Goal: Transaction & Acquisition: Obtain resource

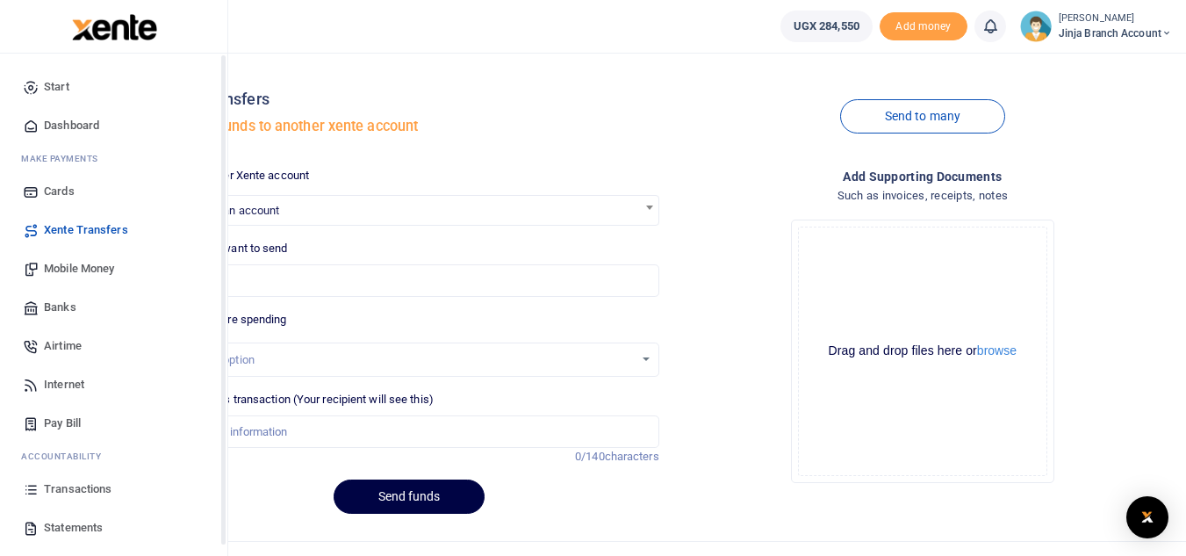
click at [63, 485] on span "Transactions" at bounding box center [78, 489] width 68 height 18
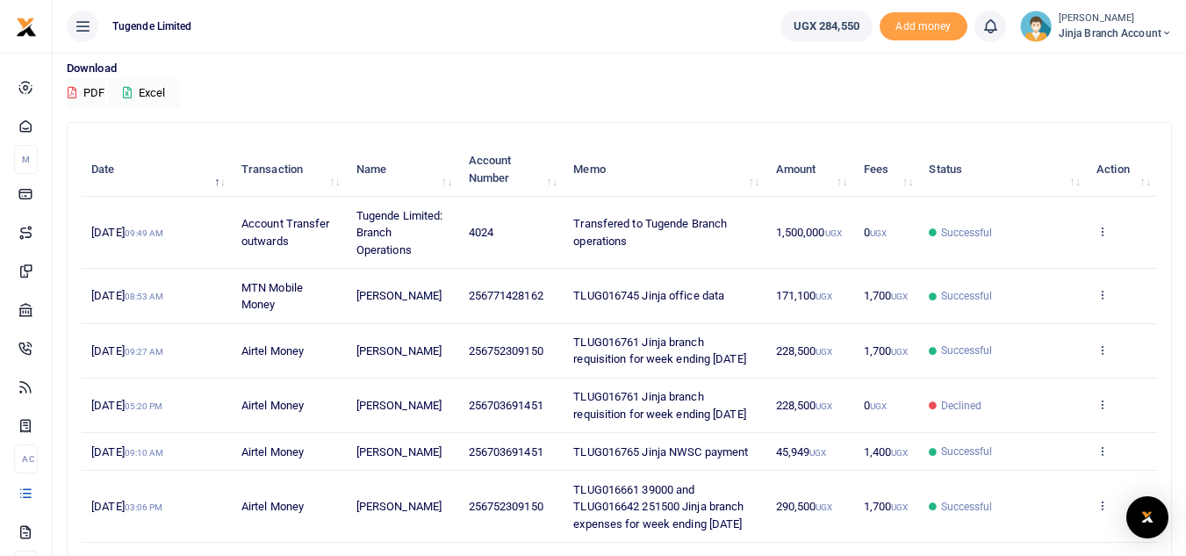
scroll to position [176, 0]
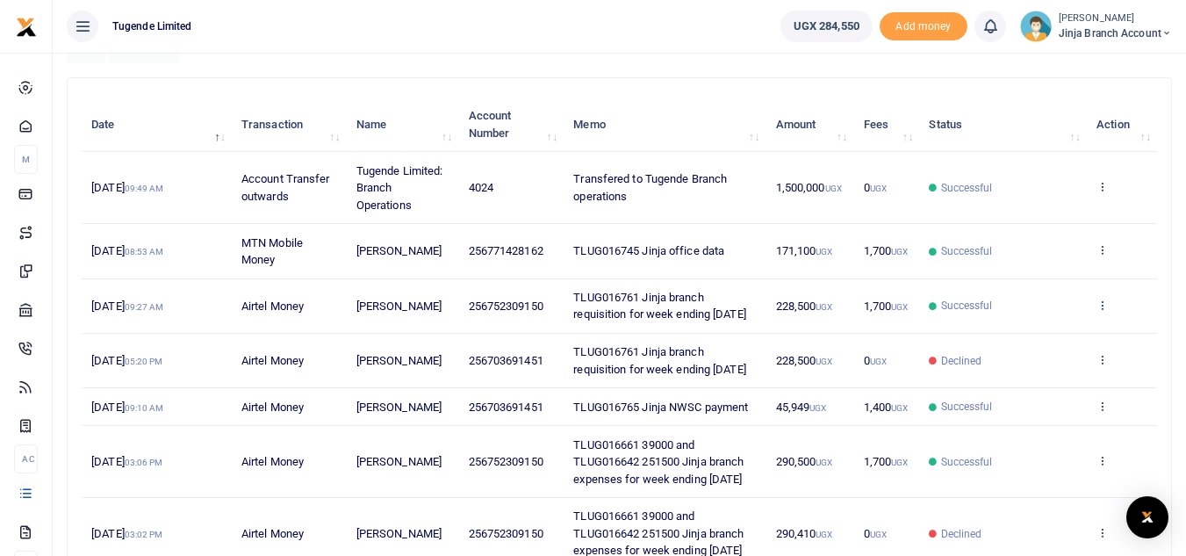
click at [1107, 311] on icon at bounding box center [1102, 304] width 11 height 12
click at [1017, 342] on link "View details" at bounding box center [1037, 342] width 139 height 25
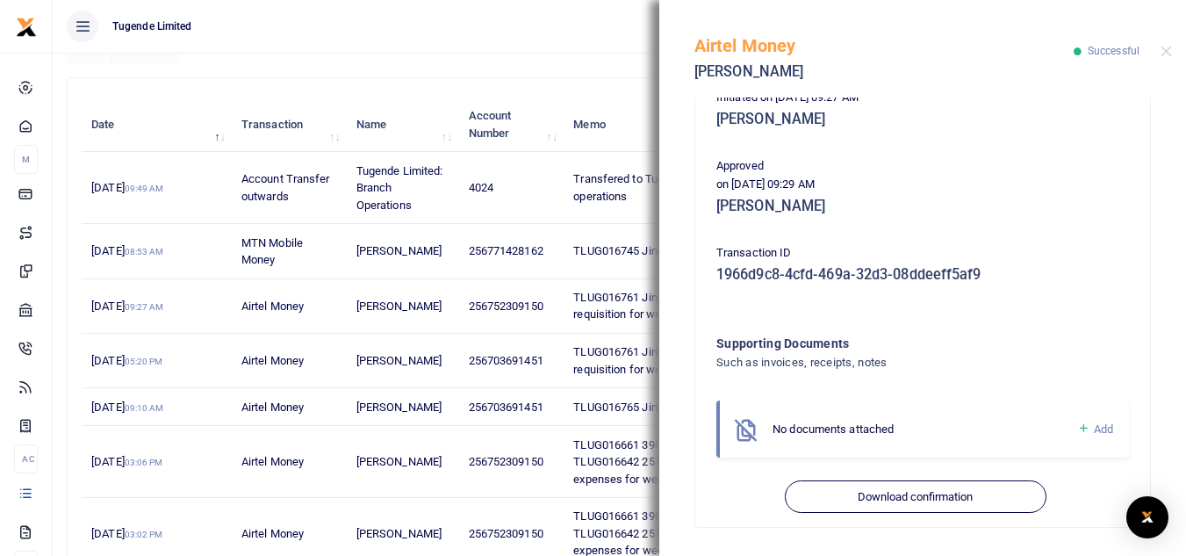
scroll to position [395, 0]
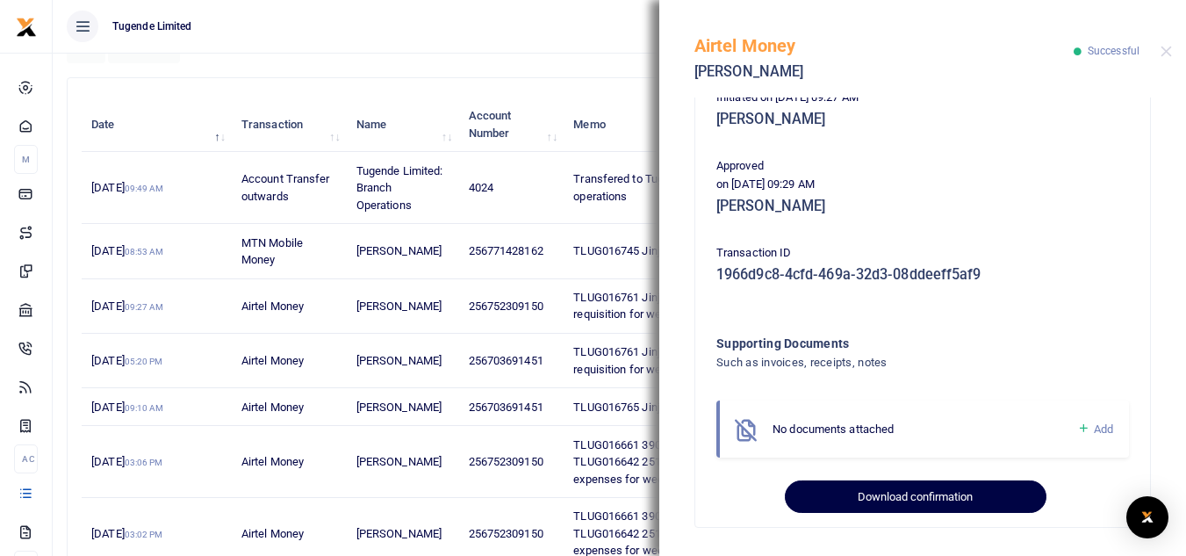
click at [818, 495] on button "Download confirmation" at bounding box center [915, 496] width 261 height 33
